Goal: Task Accomplishment & Management: Complete application form

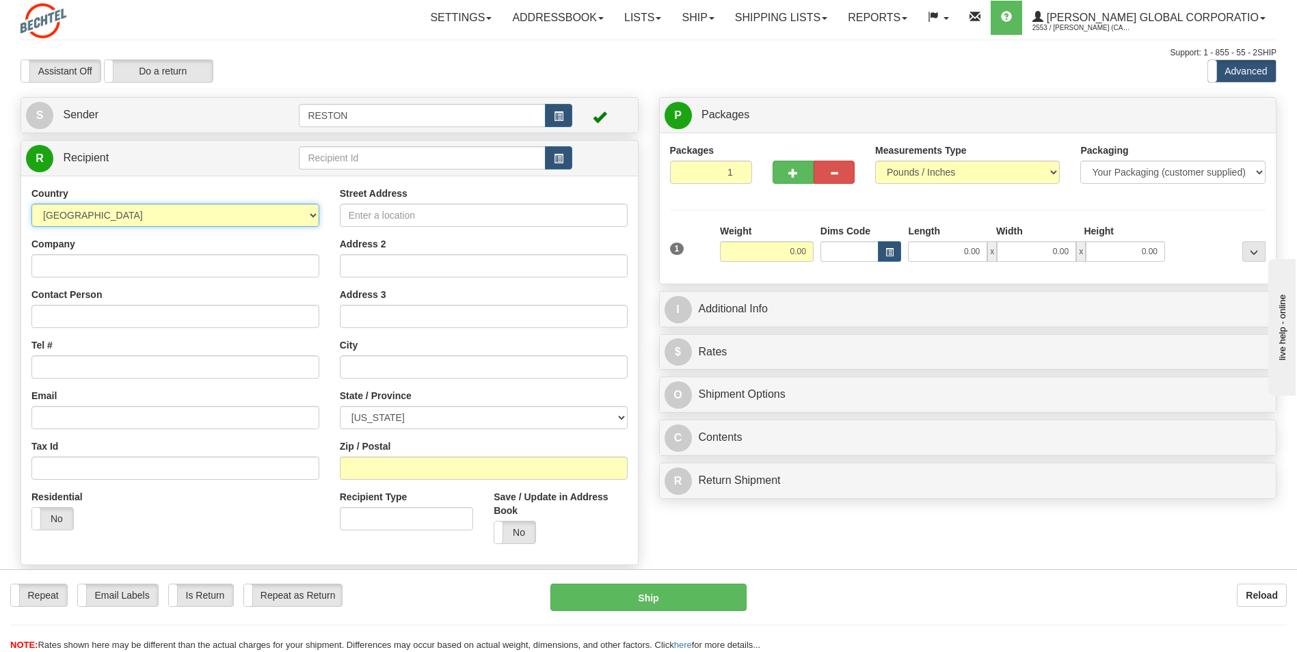
click at [312, 213] on select "[GEOGRAPHIC_DATA] [GEOGRAPHIC_DATA] [GEOGRAPHIC_DATA] [GEOGRAPHIC_DATA] [US_STA…" at bounding box center [175, 215] width 288 height 23
click at [102, 273] on input "Company" at bounding box center [175, 265] width 288 height 23
click at [94, 270] on input "Company" at bounding box center [175, 265] width 288 height 23
click at [91, 269] on input "Company" at bounding box center [175, 265] width 288 height 23
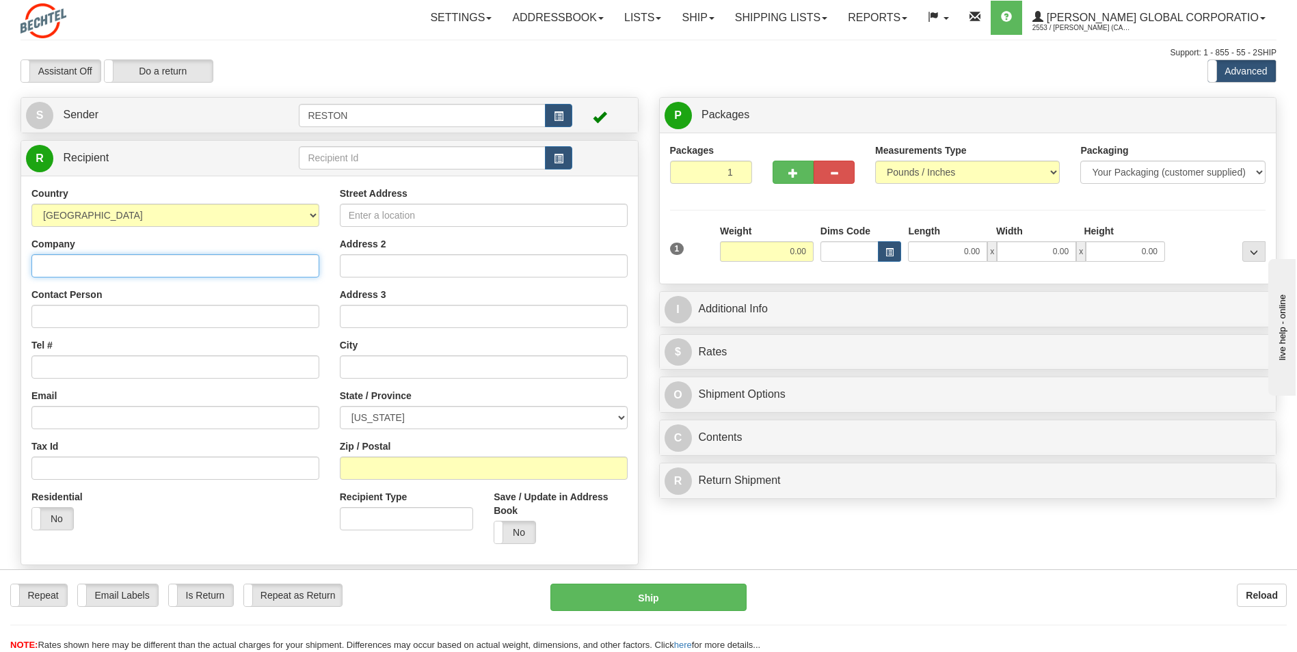
click at [55, 255] on input "Company" at bounding box center [175, 265] width 288 height 23
paste input "[PERSON_NAME] Corporation"
type input "[PERSON_NAME] Corporation"
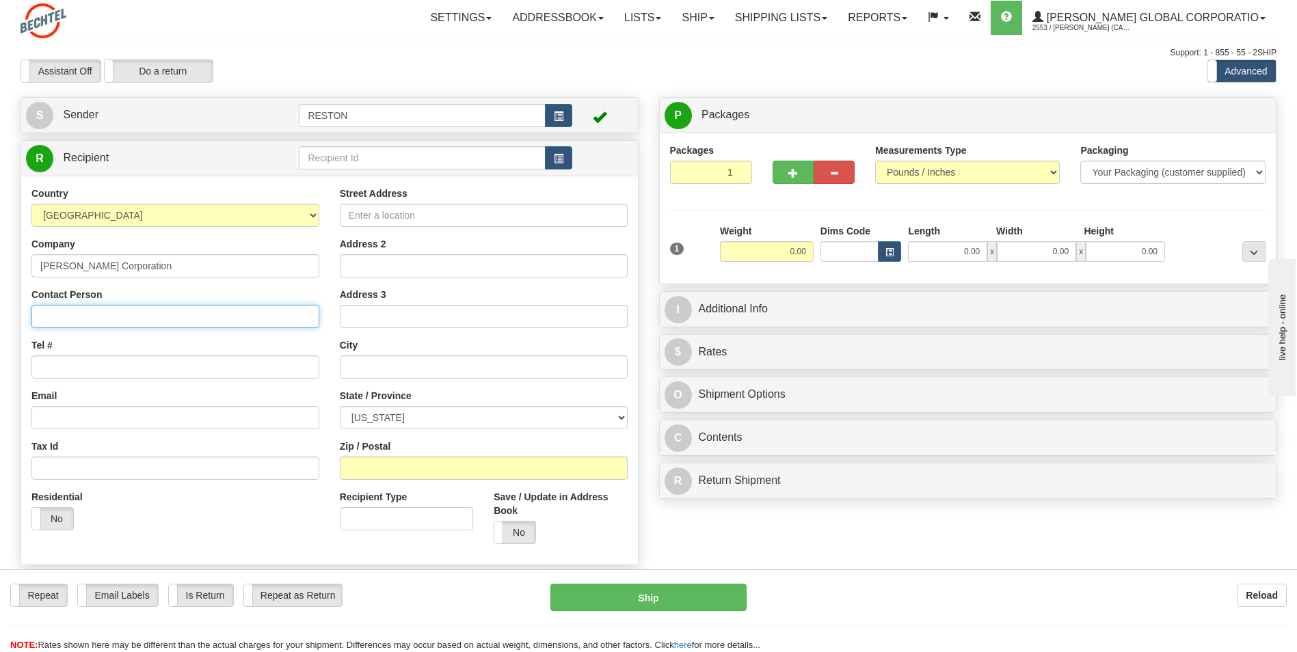
drag, startPoint x: 55, startPoint y: 316, endPoint x: 67, endPoint y: 321, distance: 13.0
click at [55, 316] on input "Contact Person" at bounding box center [175, 316] width 288 height 23
click at [59, 315] on input "Contact Person" at bounding box center [175, 316] width 288 height 23
paste input "Attn: Mailroom"
type input "Attn: Mailroom"
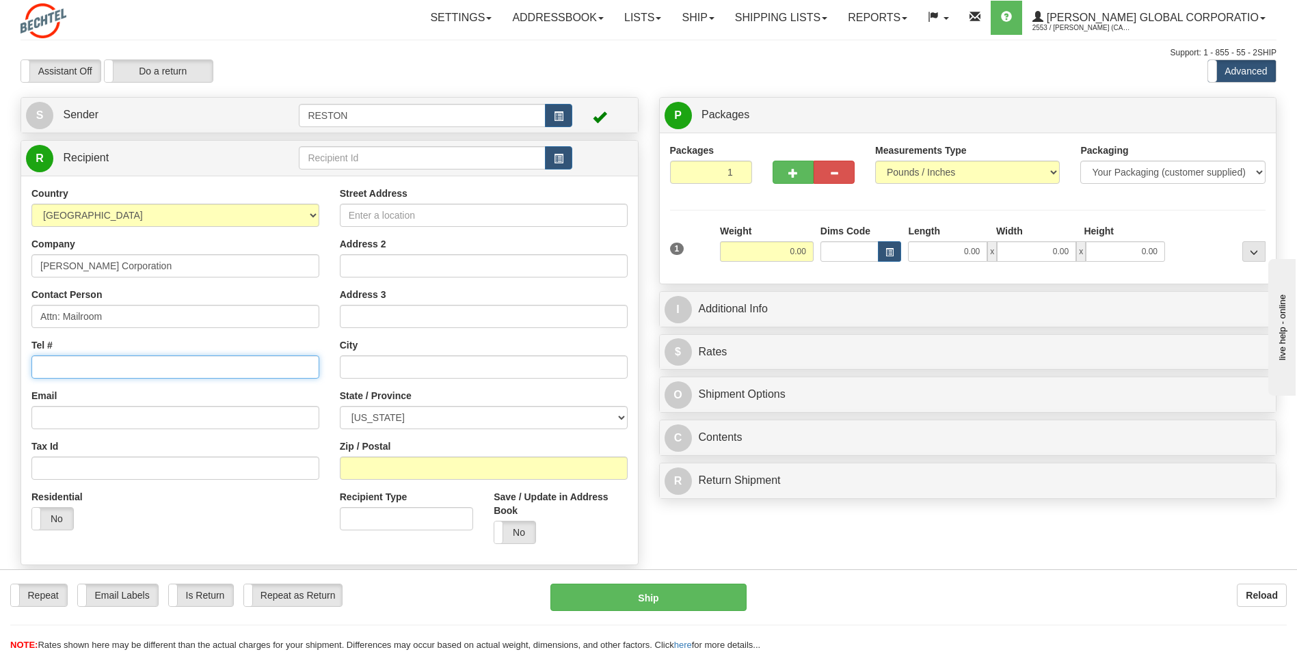
click at [38, 367] on input "Tel #" at bounding box center [175, 366] width 288 height 23
click at [87, 371] on input "Tel #" at bounding box center [175, 366] width 288 height 23
paste input "[PHONE_NUMBER]"
type input "[PHONE_NUMBER]"
click at [74, 428] on input "Email" at bounding box center [175, 417] width 288 height 23
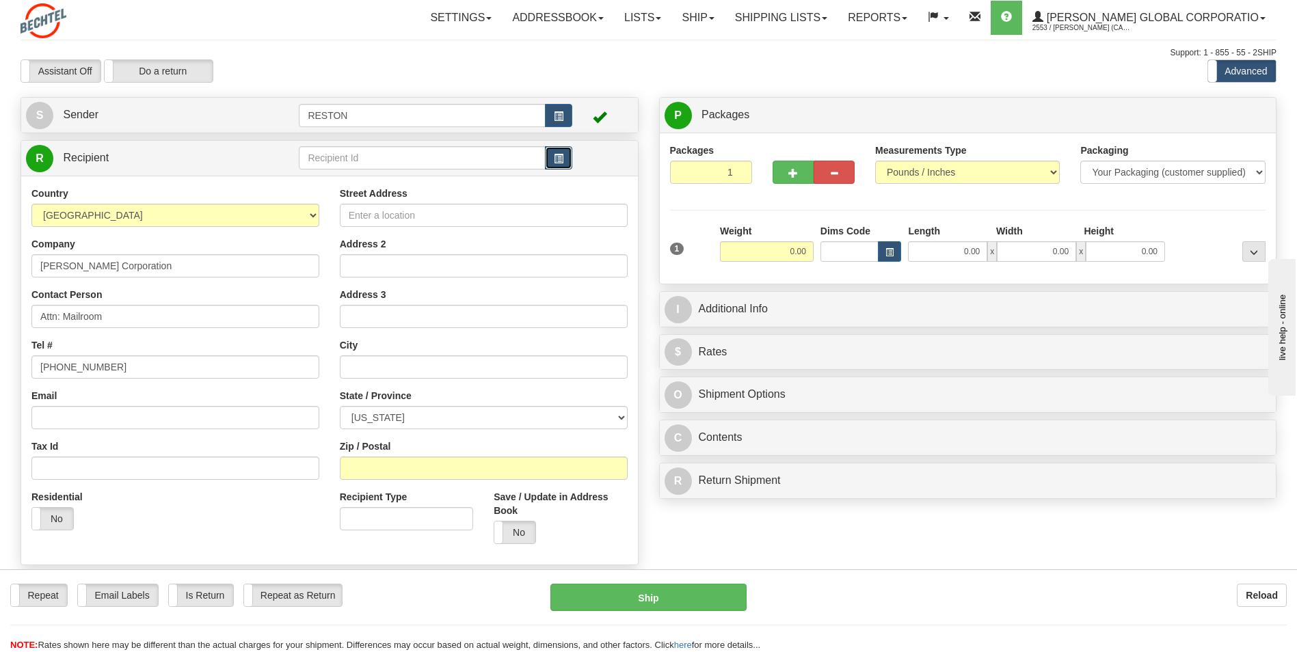
click at [560, 163] on span "button" at bounding box center [559, 158] width 10 height 9
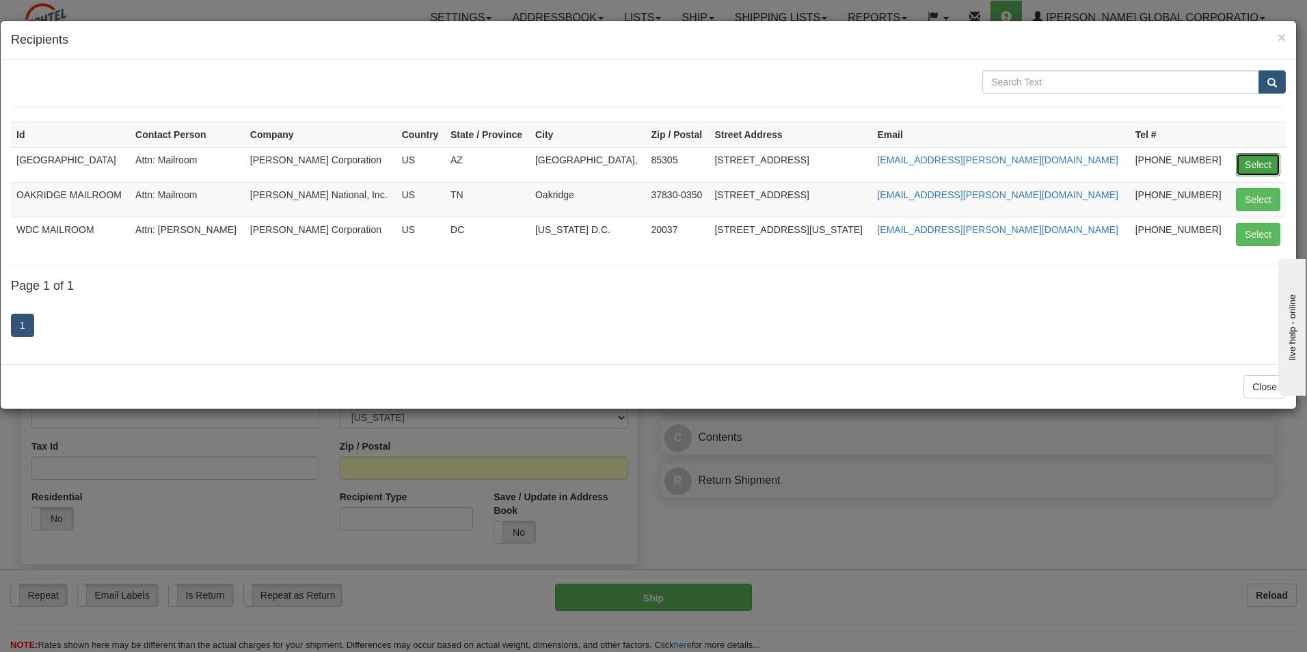
click at [1256, 163] on button "Select" at bounding box center [1258, 164] width 44 height 23
type input "[GEOGRAPHIC_DATA]"
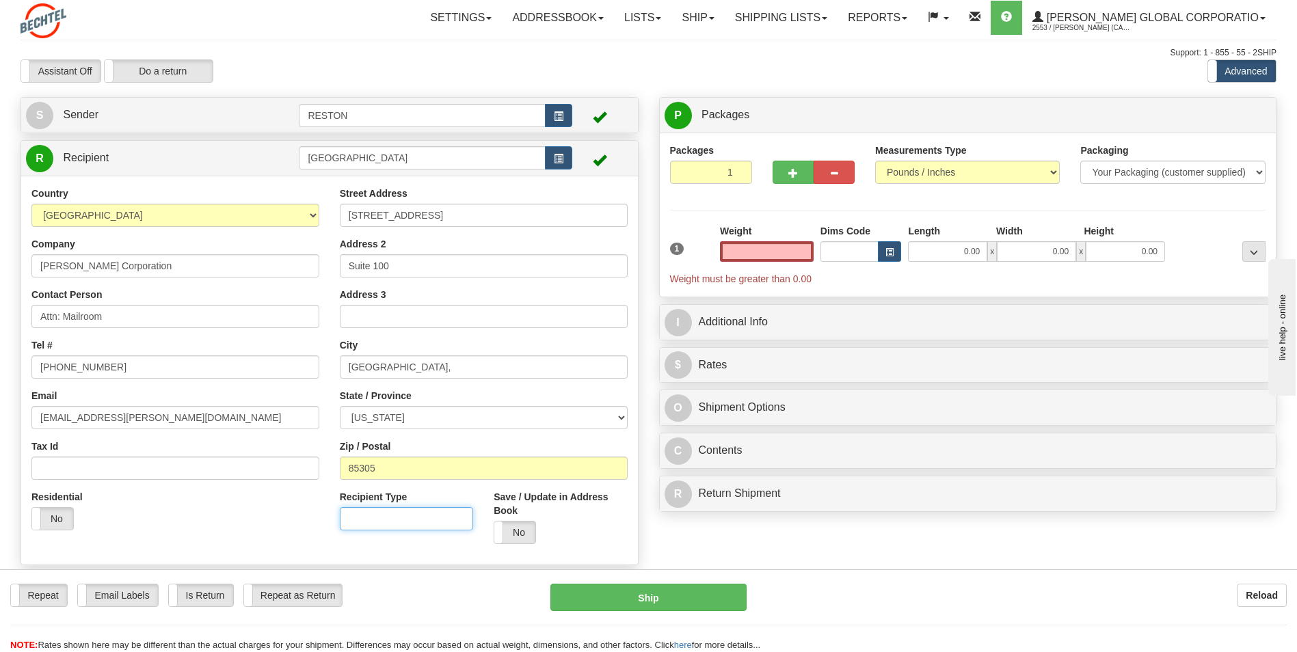
type input "0.00"
click at [362, 521] on input "Recipient Type" at bounding box center [406, 518] width 133 height 23
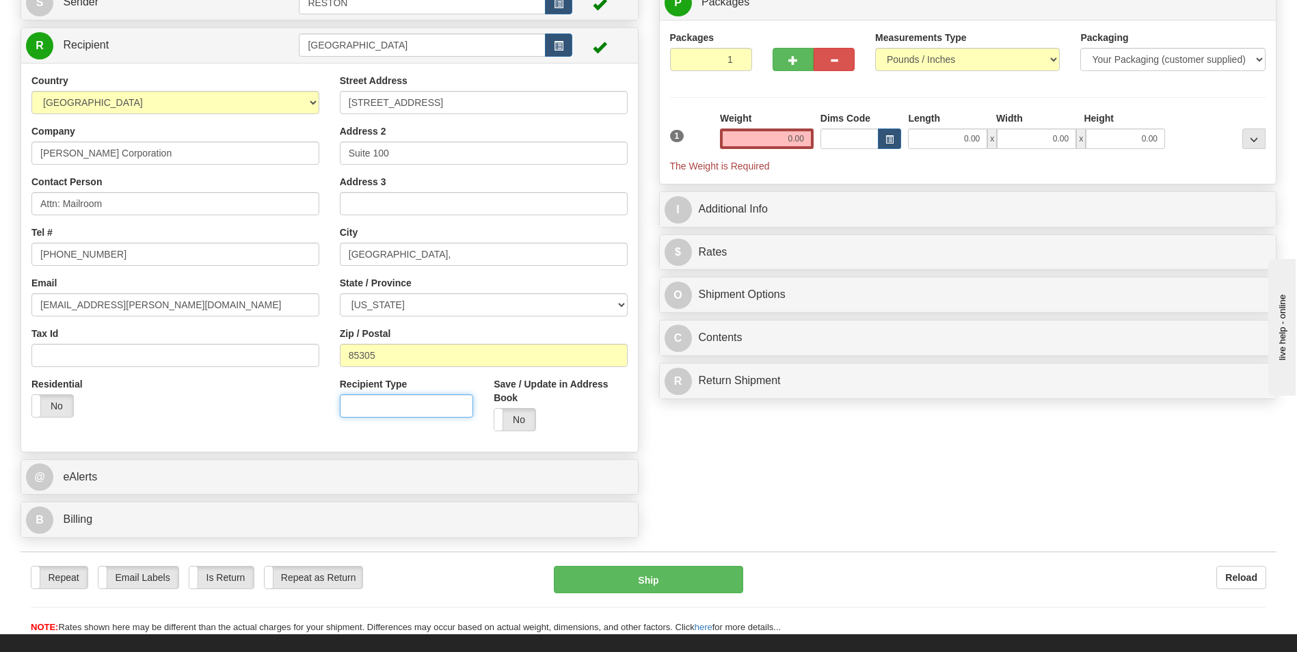
scroll to position [205, 0]
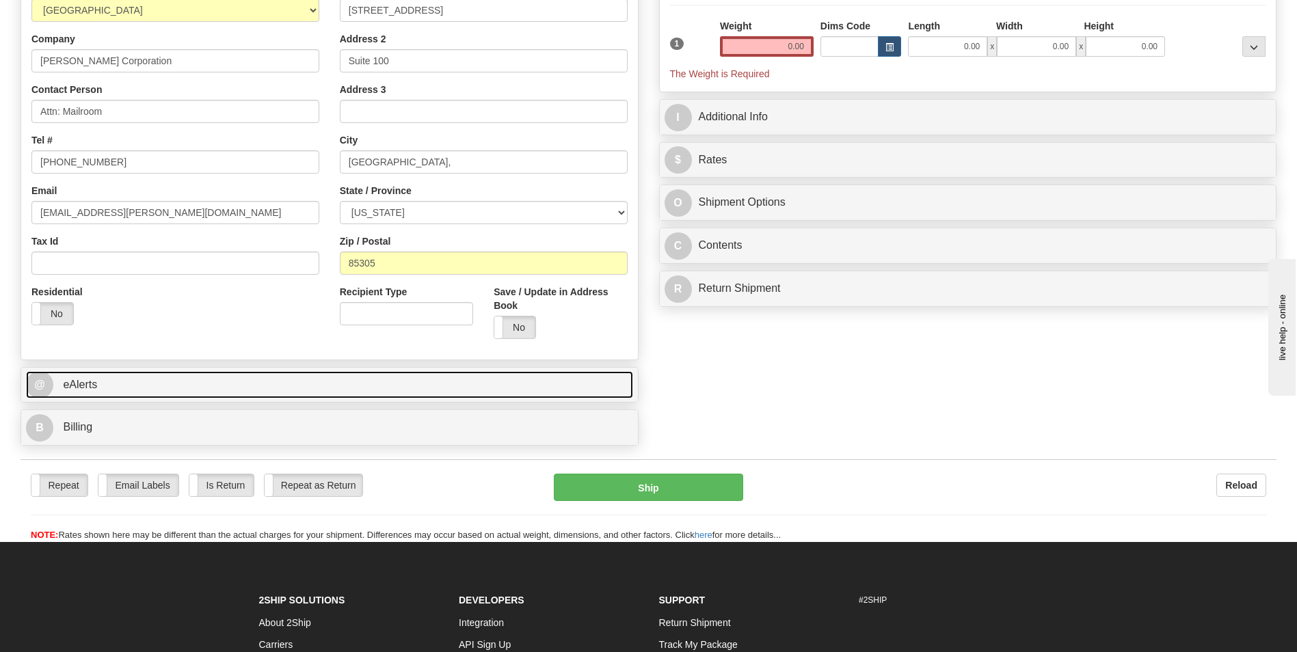
click at [330, 398] on link "@ eAlerts" at bounding box center [329, 385] width 607 height 28
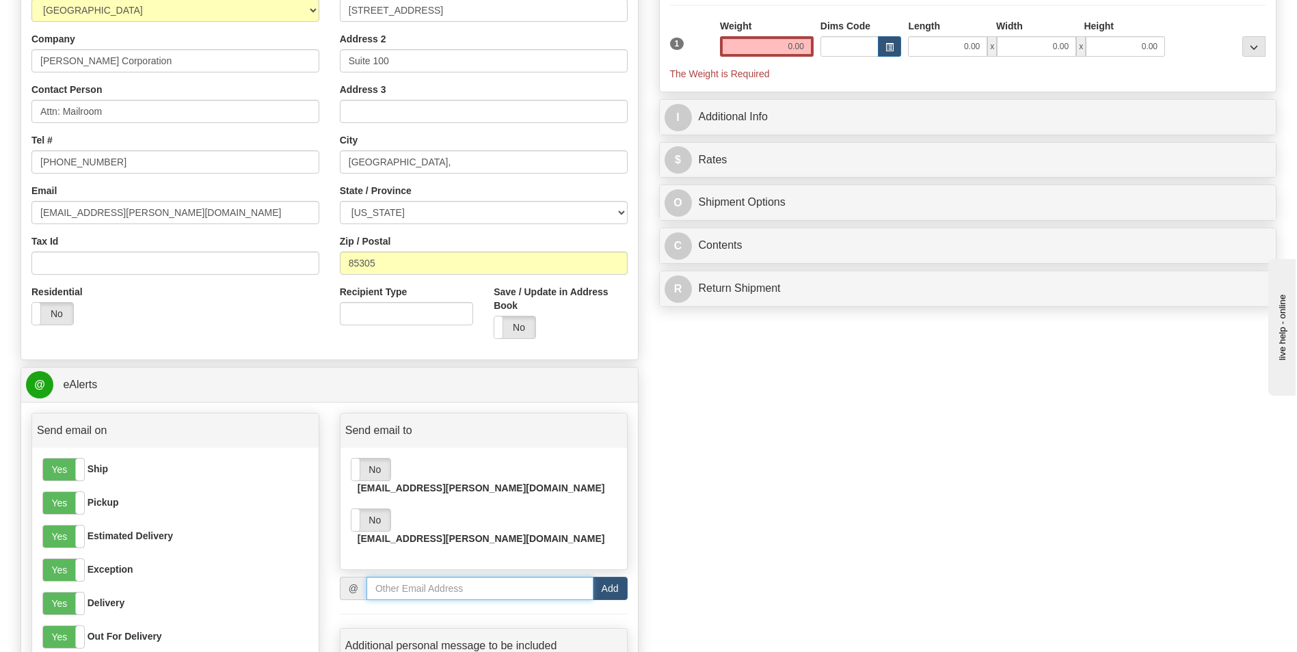
click at [396, 577] on input "email" at bounding box center [479, 588] width 227 height 23
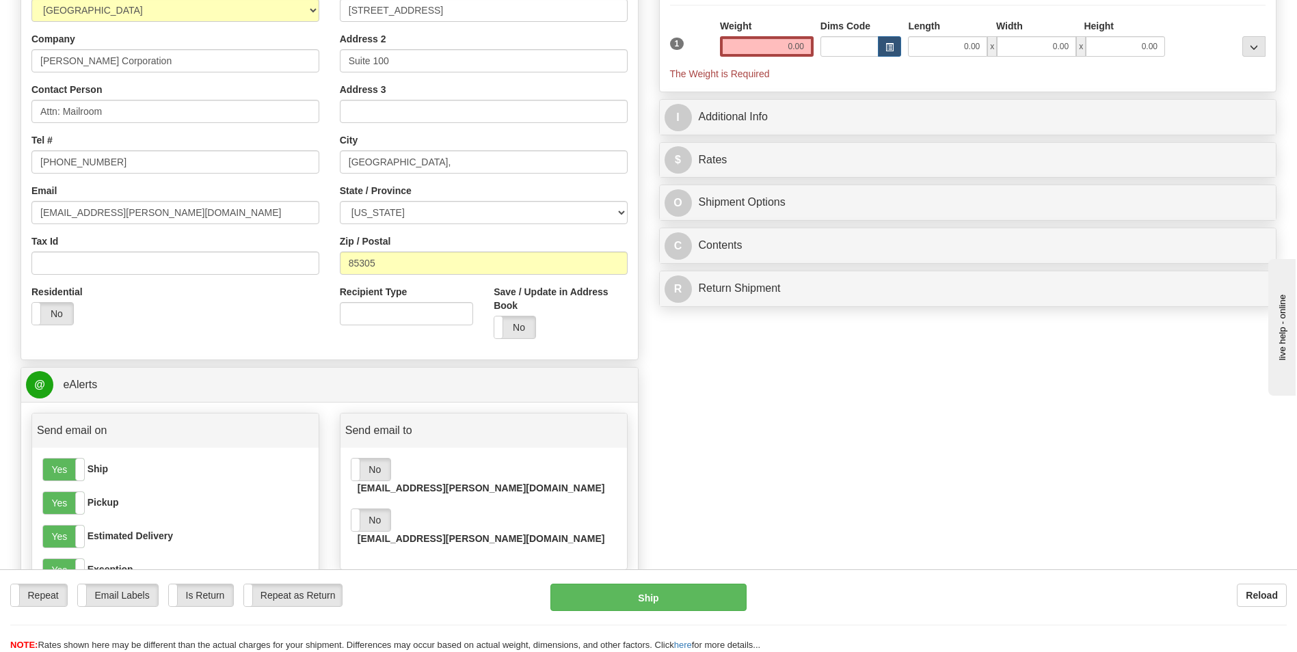
click at [390, 577] on input "email" at bounding box center [479, 588] width 227 height 23
paste input "[EMAIL_ADDRESS][PERSON_NAME][DOMAIN_NAME]"
type input "[EMAIL_ADDRESS][PERSON_NAME][DOMAIN_NAME]"
drag, startPoint x: 486, startPoint y: 556, endPoint x: 370, endPoint y: 557, distance: 115.5
click at [370, 577] on input "[EMAIL_ADDRESS][PERSON_NAME][DOMAIN_NAME]" at bounding box center [479, 588] width 227 height 23
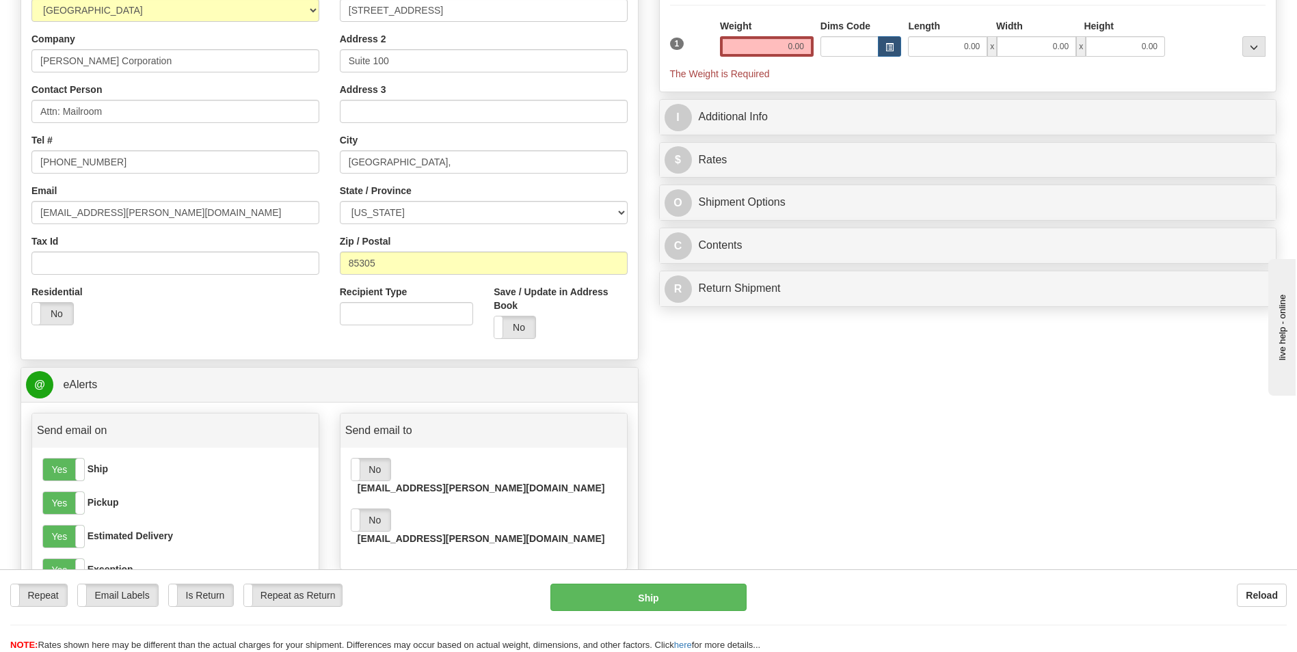
click at [375, 577] on input "email" at bounding box center [479, 588] width 227 height 23
paste input "[EMAIL_ADDRESS][PERSON_NAME][DOMAIN_NAME]"
type input "[EMAIL_ADDRESS][PERSON_NAME][DOMAIN_NAME]"
click at [442, 578] on div "Repeat Repeat Email Labels Email Labels Edit Is Return Is Return Repeat as Retu…" at bounding box center [648, 610] width 1297 height 83
click at [487, 577] on input "[EMAIL_ADDRESS][PERSON_NAME][DOMAIN_NAME]" at bounding box center [479, 588] width 227 height 23
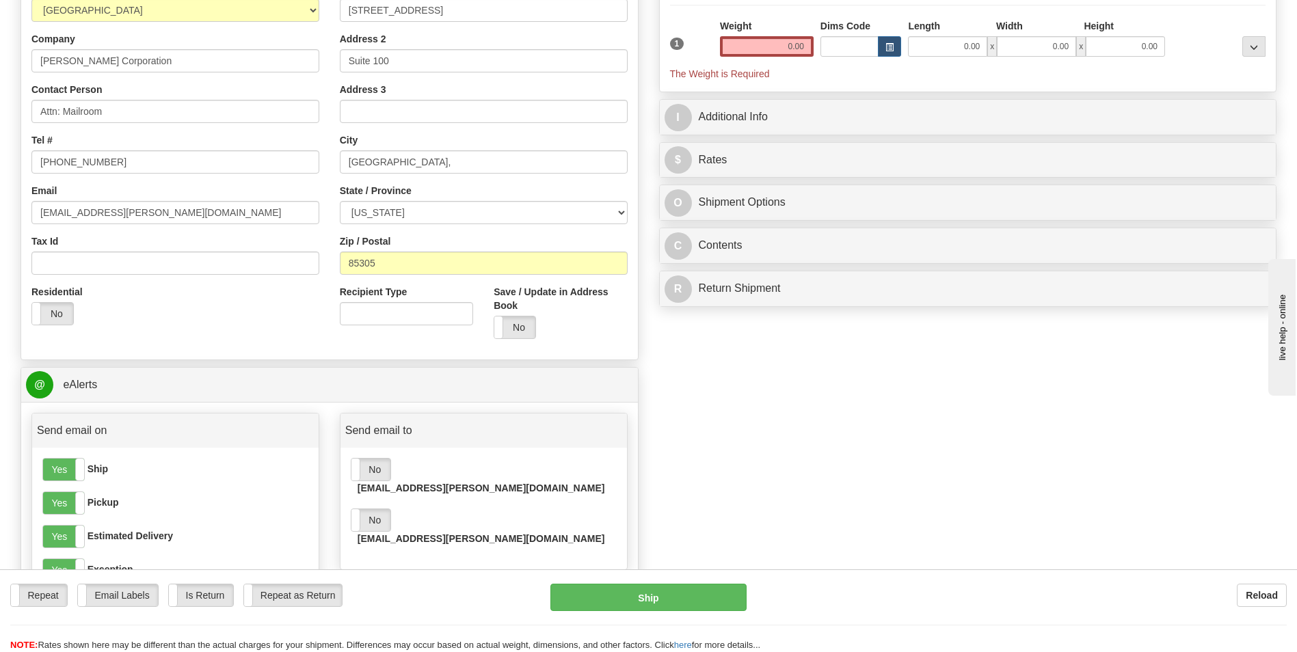
click at [504, 577] on input "[EMAIL_ADDRESS][PERSON_NAME][DOMAIN_NAME]" at bounding box center [479, 588] width 227 height 23
click at [502, 577] on input "[EMAIL_ADDRESS][PERSON_NAME][DOMAIN_NAME]" at bounding box center [479, 588] width 227 height 23
click at [480, 577] on input "[EMAIL_ADDRESS][PERSON_NAME][DOMAIN_NAME]" at bounding box center [479, 588] width 227 height 23
click at [613, 577] on button "Add" at bounding box center [610, 588] width 35 height 23
click at [378, 560] on label "No" at bounding box center [370, 571] width 39 height 22
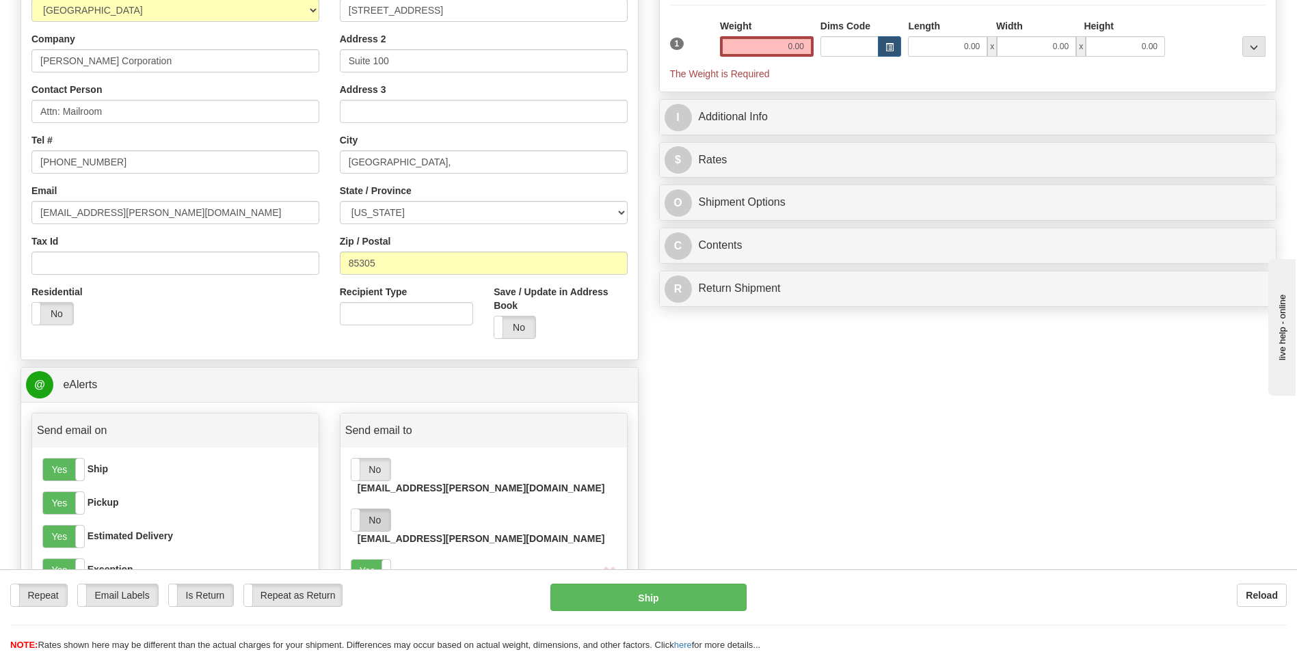
click at [372, 509] on label "No" at bounding box center [370, 520] width 39 height 22
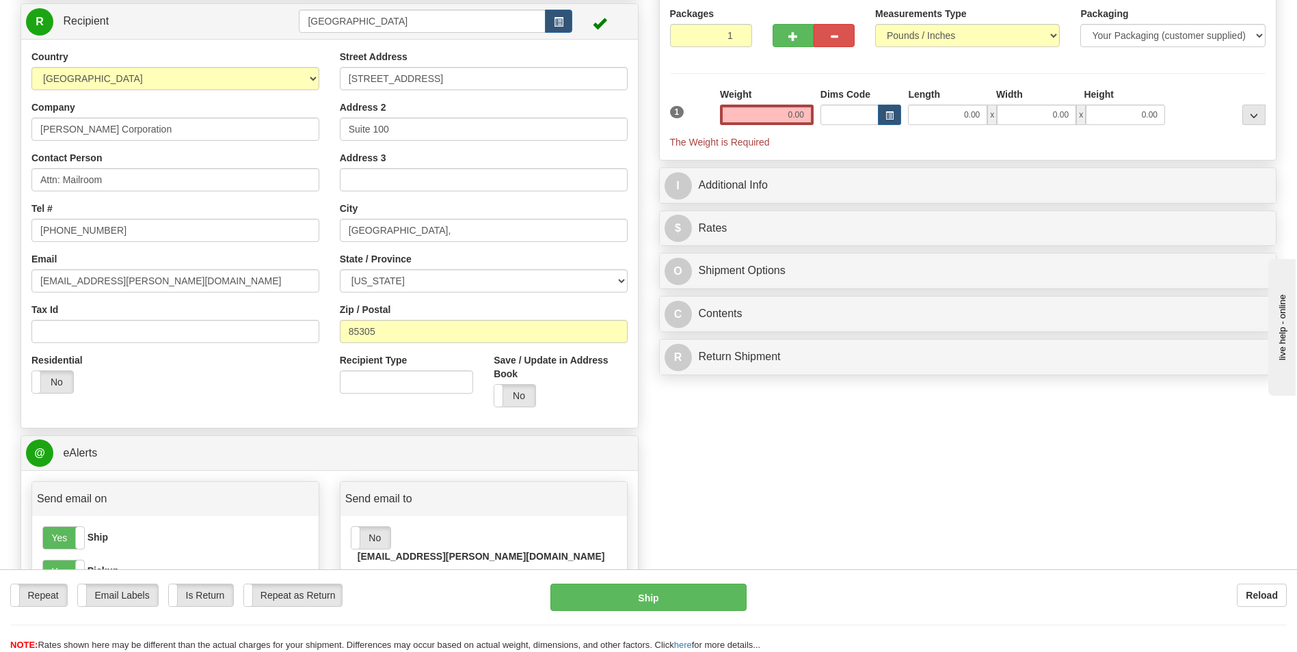
scroll to position [0, 0]
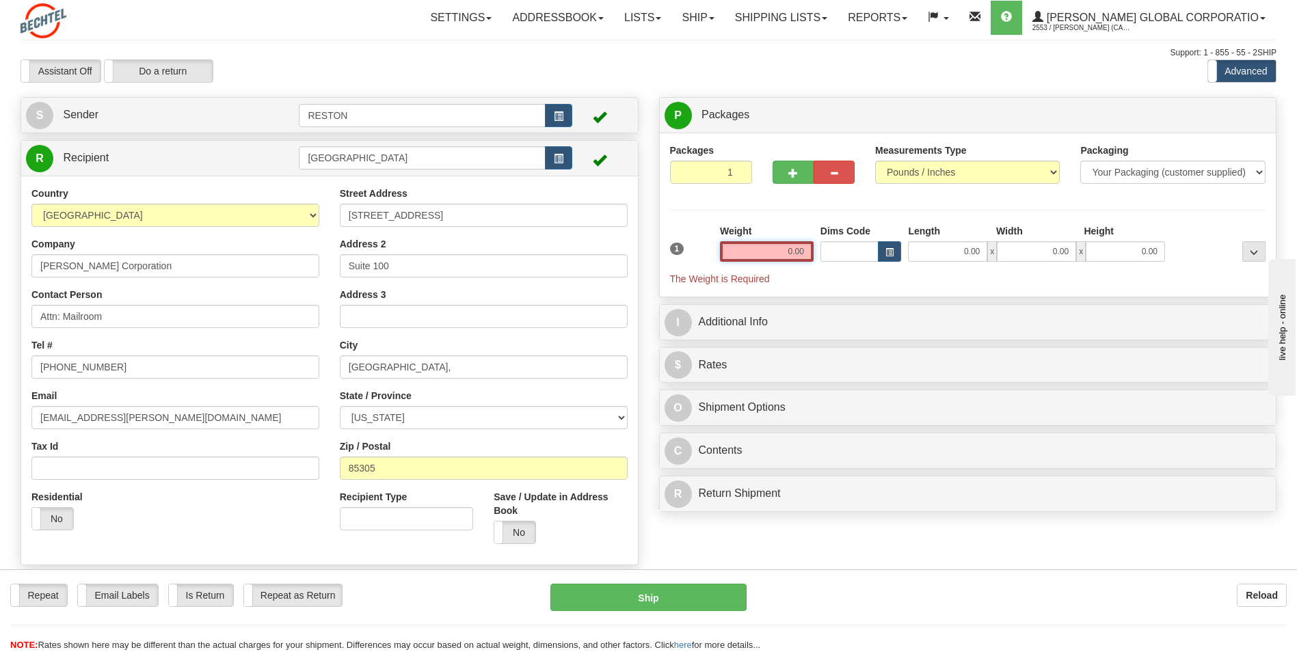
drag, startPoint x: 785, startPoint y: 252, endPoint x: 821, endPoint y: 252, distance: 35.5
click at [821, 252] on div "1 Weight 0.00 Dims Code 0.00" at bounding box center [967, 255] width 603 height 62
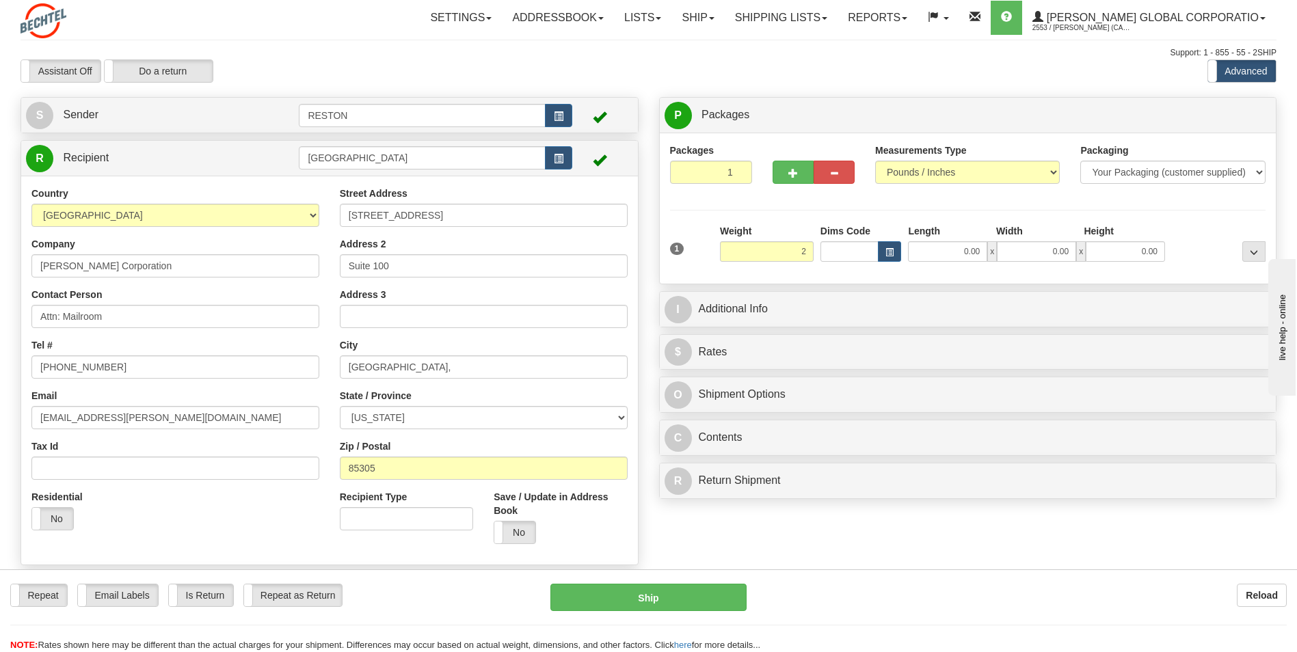
type input "2.00"
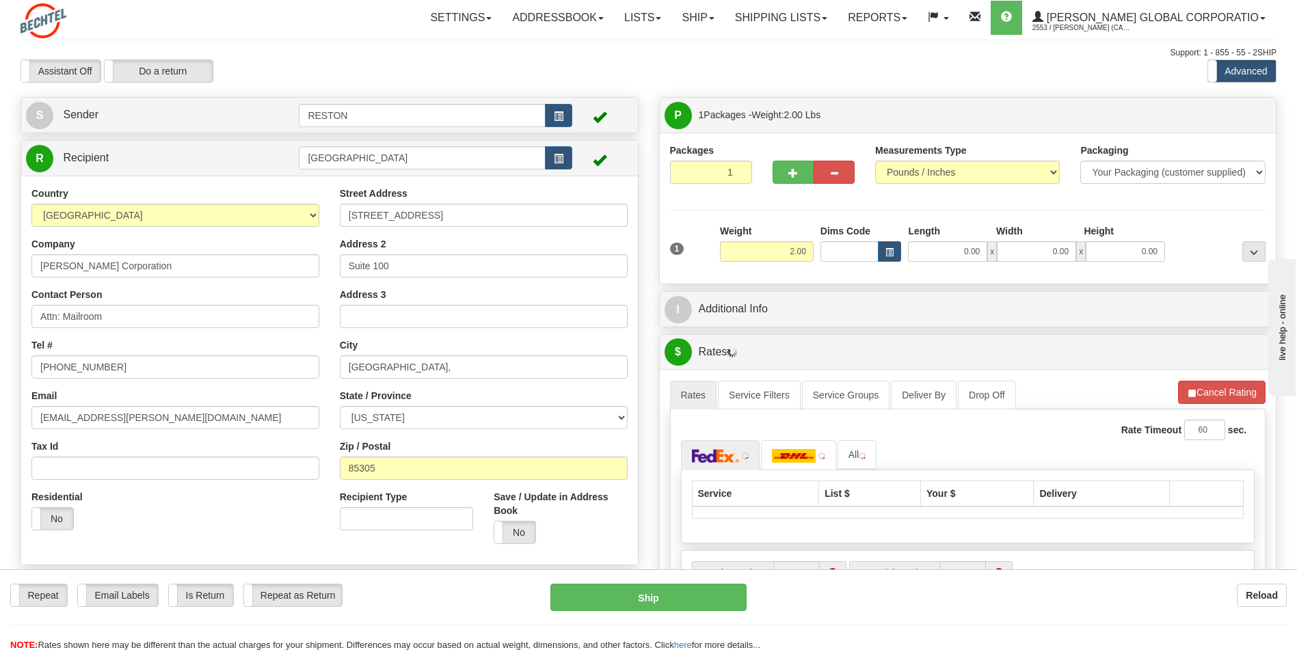
click at [801, 211] on div "Packages 1 1 Measurements Type" at bounding box center [968, 209] width 596 height 130
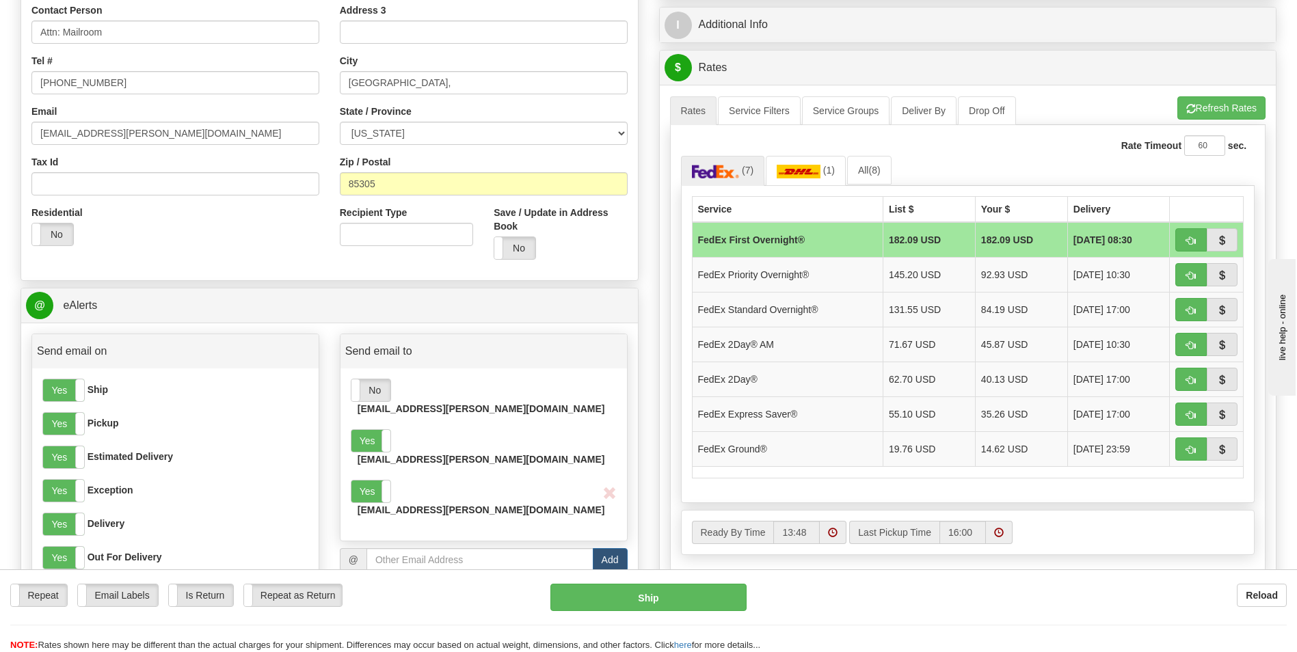
scroll to position [290, 0]
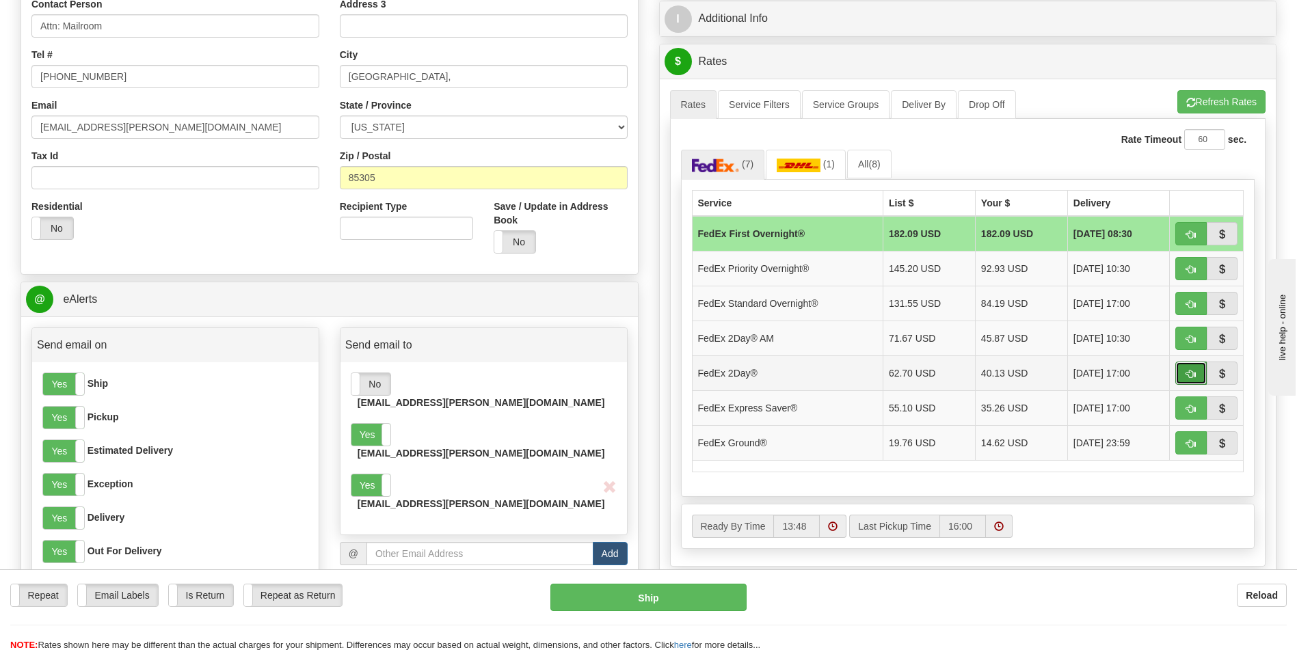
click at [1193, 379] on span "button" at bounding box center [1191, 374] width 10 height 9
type input "03"
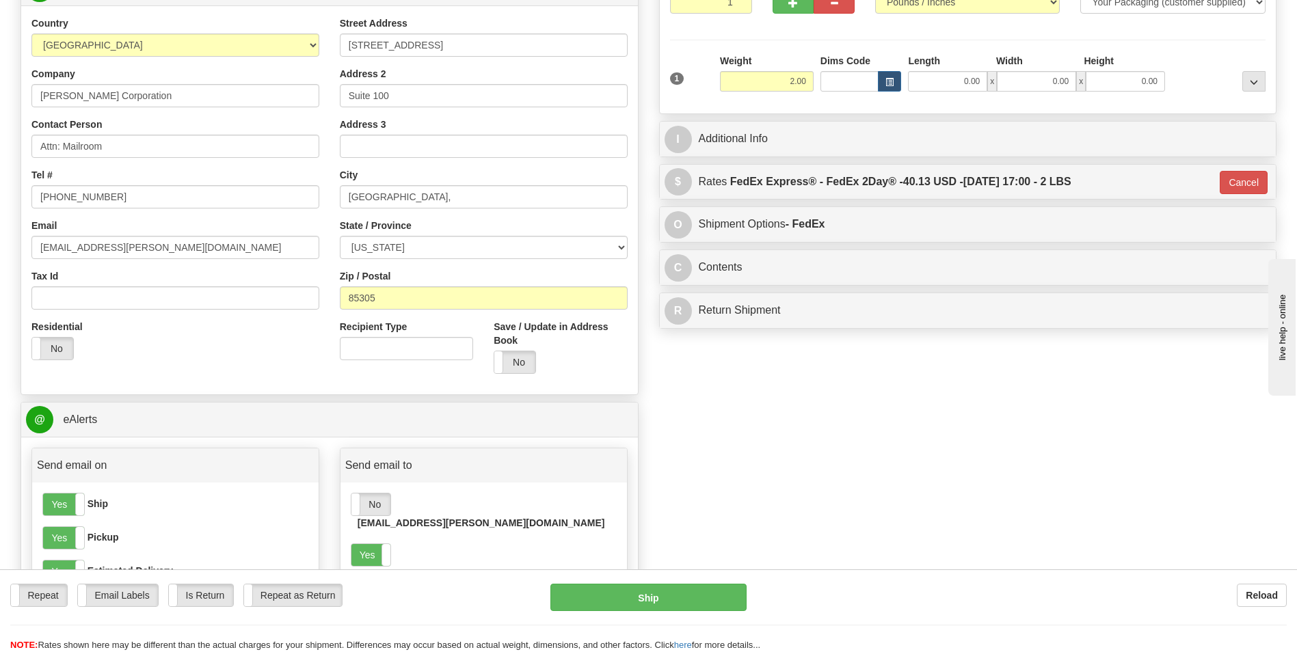
scroll to position [137, 0]
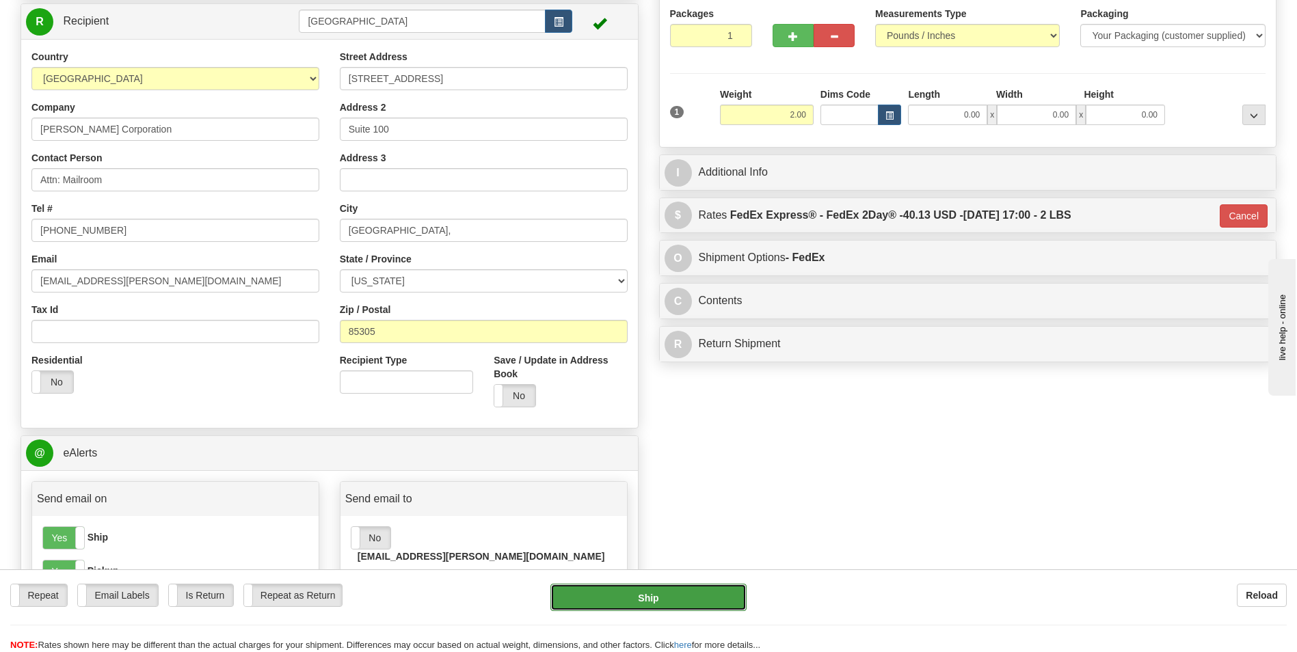
click at [645, 595] on button "Ship" at bounding box center [647, 597] width 195 height 27
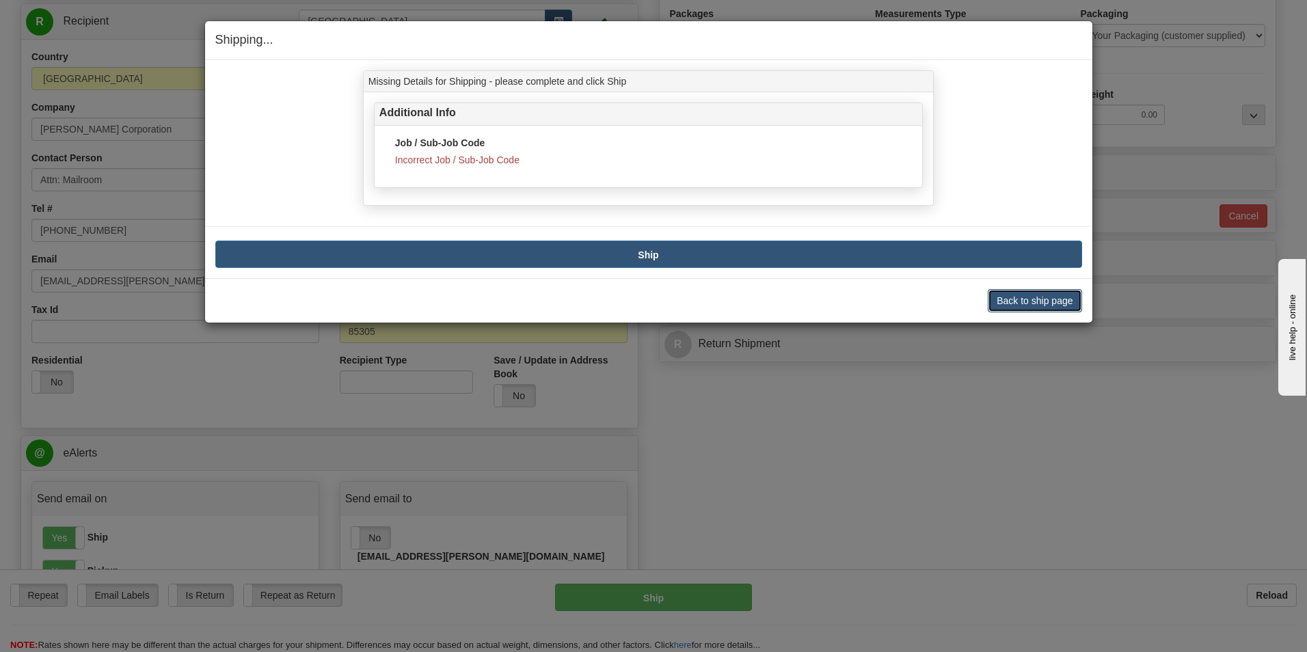
click at [1013, 305] on button "Back to ship page" at bounding box center [1035, 300] width 94 height 23
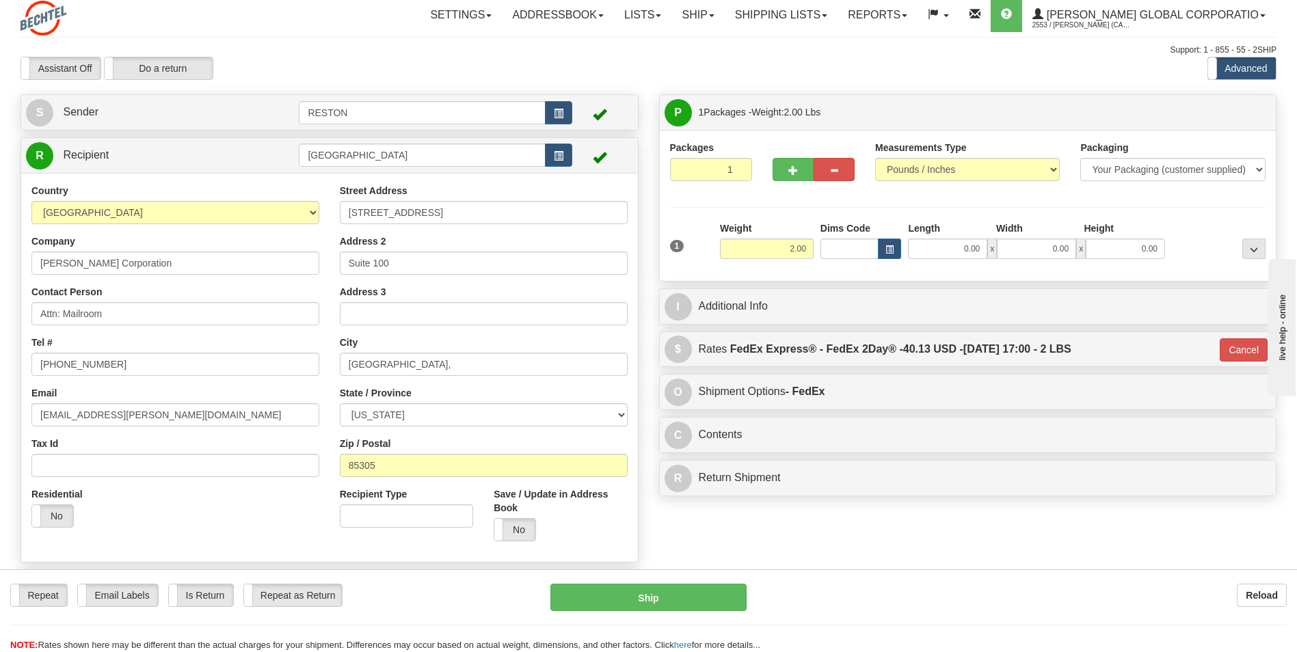
scroll to position [0, 0]
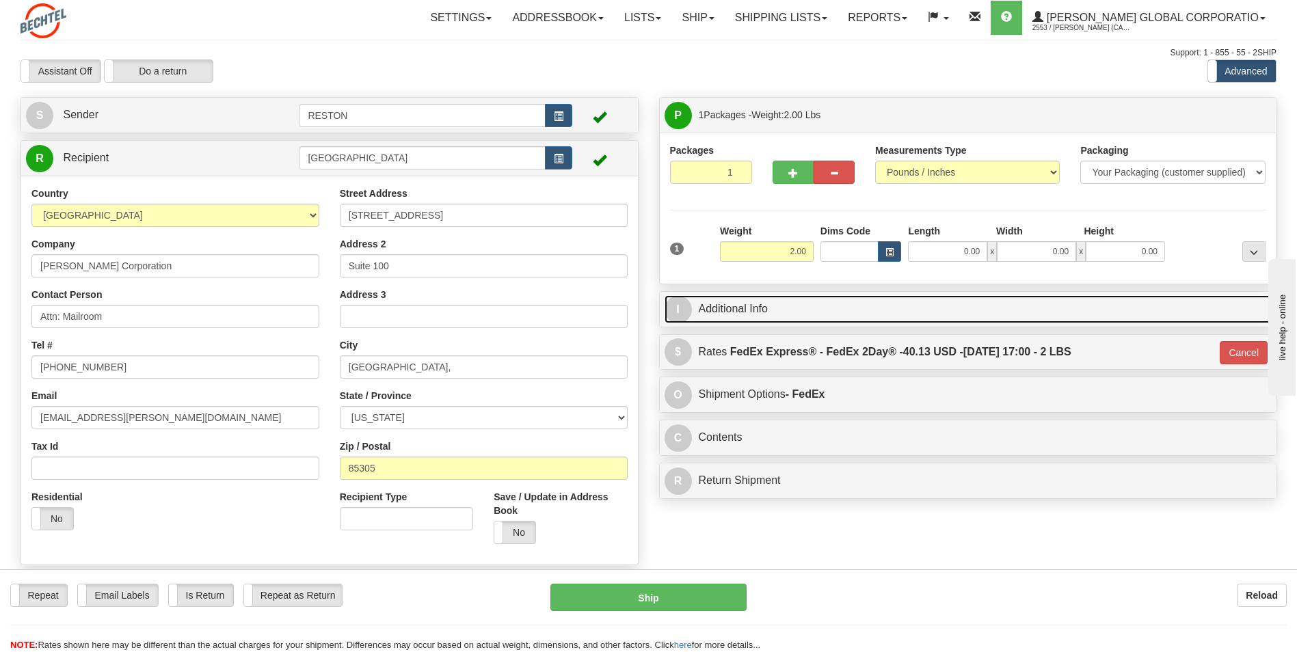
click at [762, 308] on link "I Additional Info" at bounding box center [967, 309] width 607 height 28
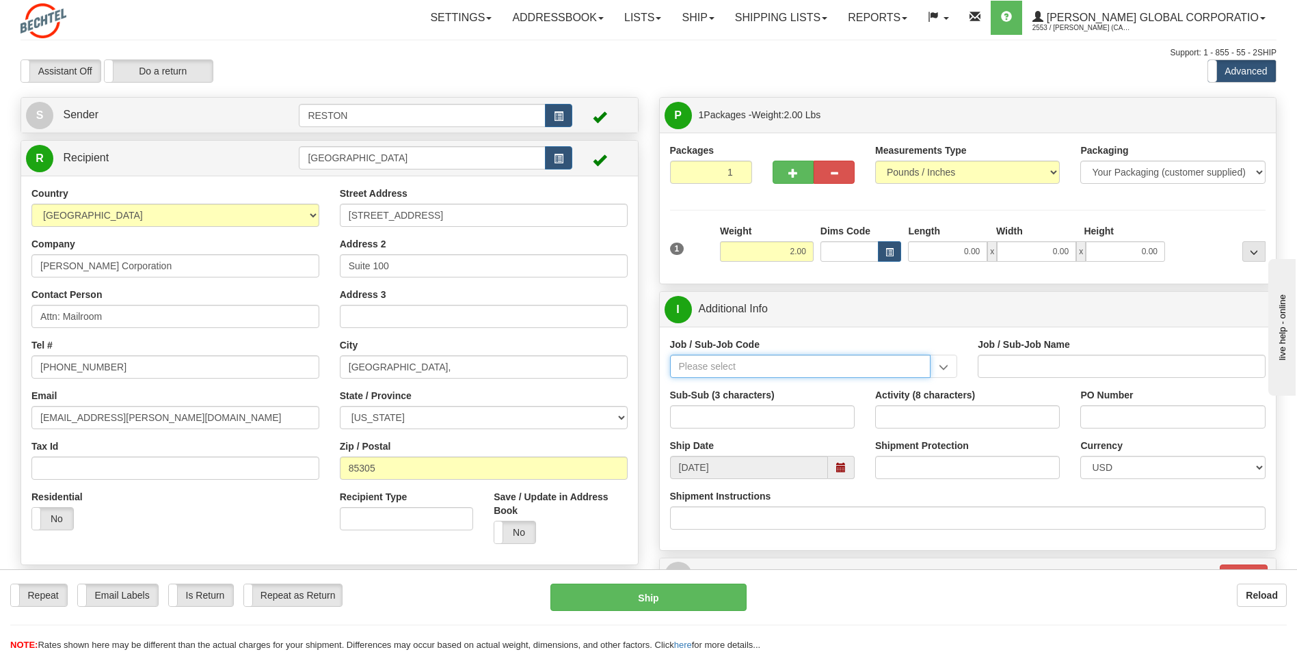
click at [703, 369] on input "Job / Sub-Job Code" at bounding box center [800, 366] width 261 height 23
type input "57103320"
click at [734, 359] on input "Job / Sub-Job Code" at bounding box center [800, 366] width 261 height 23
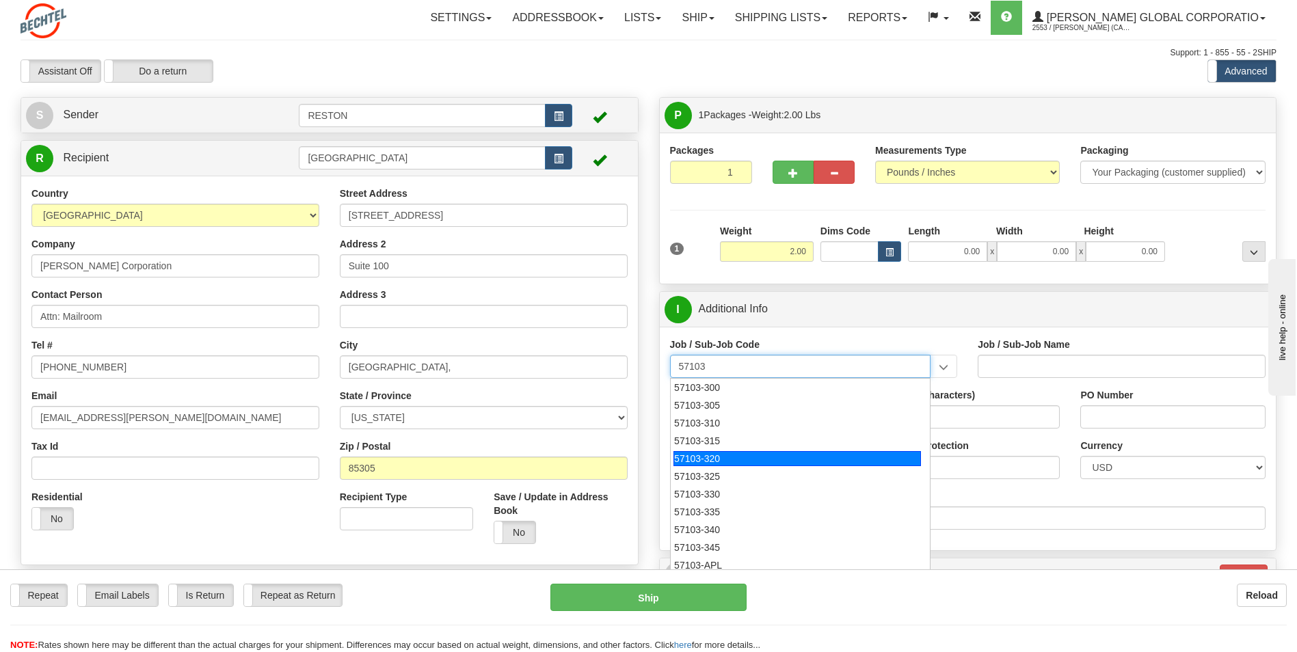
click at [709, 463] on div "57103-320" at bounding box center [796, 458] width 247 height 15
type input "57103-320"
type input "RESTON RO1 TIER 3-FACIL MGMT - MAIL OPERATIONS"
type input "57103-320"
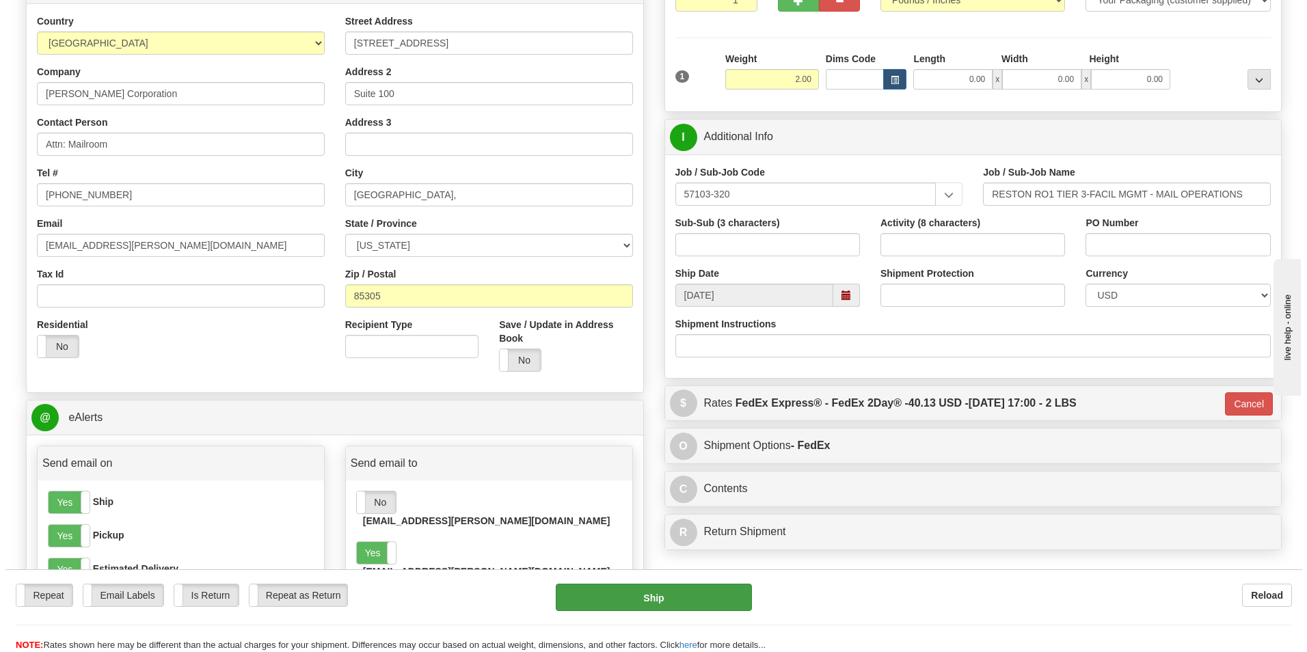
scroll to position [205, 0]
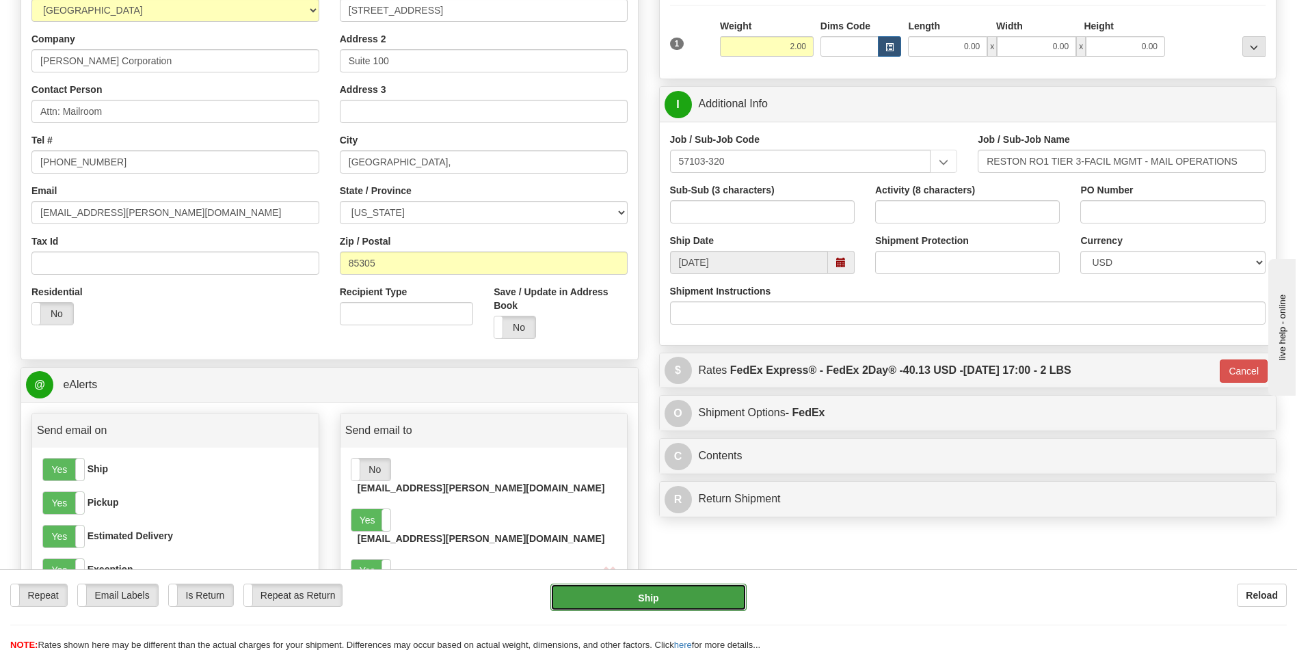
click at [657, 596] on button "Ship" at bounding box center [647, 597] width 195 height 27
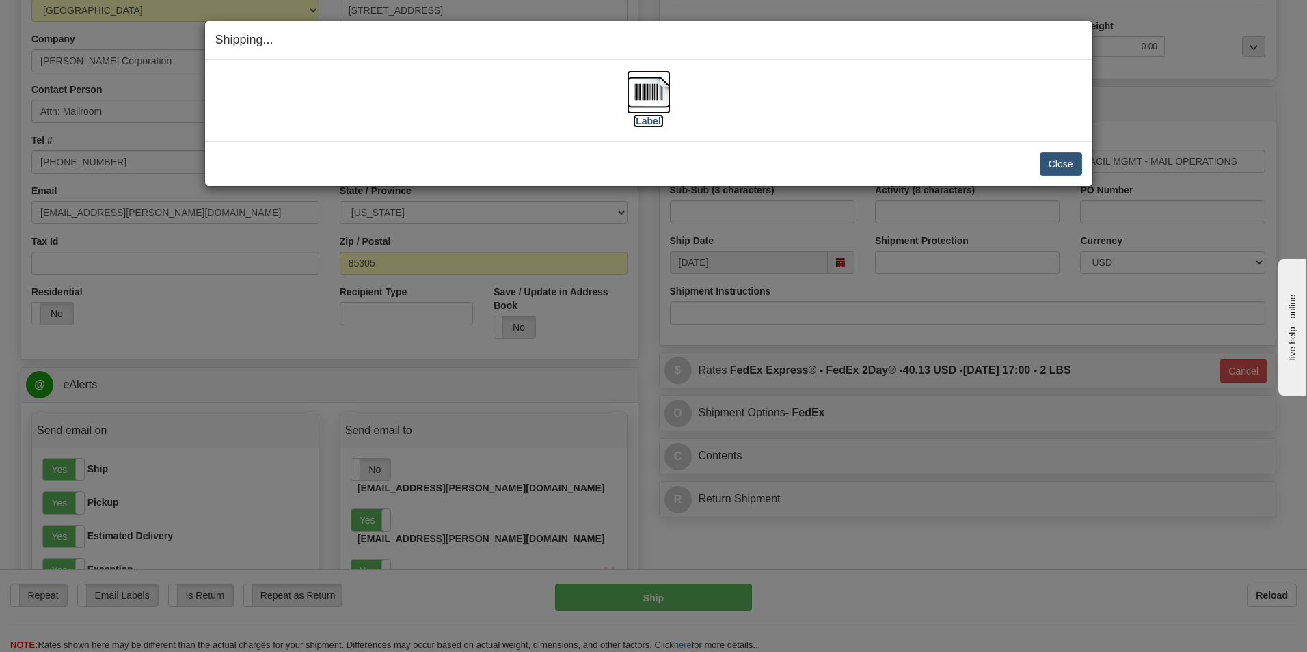
click at [653, 93] on img at bounding box center [649, 92] width 44 height 44
